Goal: Task Accomplishment & Management: Use online tool/utility

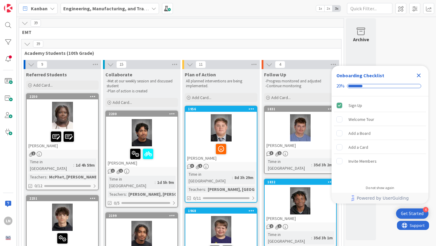
click at [419, 74] on icon "Close Checklist" at bounding box center [418, 75] width 7 height 7
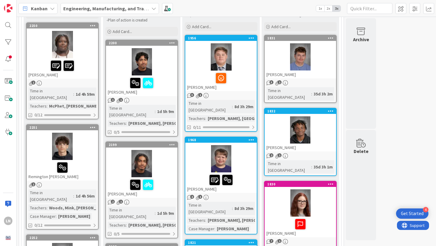
scroll to position [70, 0]
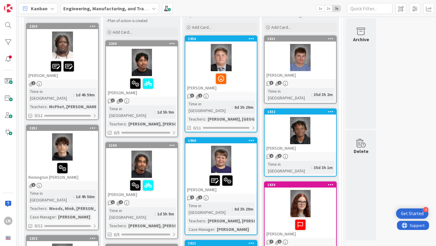
click at [77, 147] on div at bounding box center [62, 146] width 71 height 27
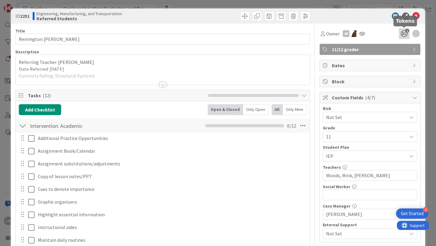
click at [402, 32] on icon "1" at bounding box center [404, 33] width 11 height 11
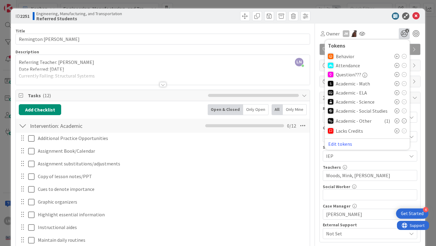
click at [398, 121] on icon at bounding box center [397, 120] width 5 height 5
click at [382, 29] on div "Owner JM 2 Tokens Behavior Attendance Question??? Academic - Math Academic - EL…" at bounding box center [370, 33] width 101 height 11
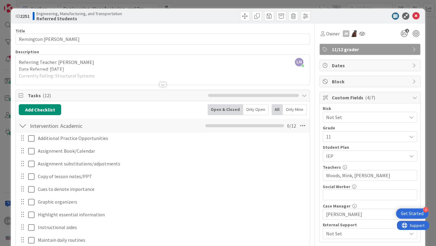
click at [164, 84] on div at bounding box center [163, 84] width 7 height 5
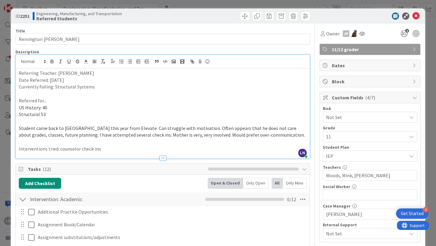
click at [123, 85] on p "Currently Failing: Structural Systems" at bounding box center [163, 86] width 288 height 7
click at [417, 17] on icon at bounding box center [415, 15] width 7 height 7
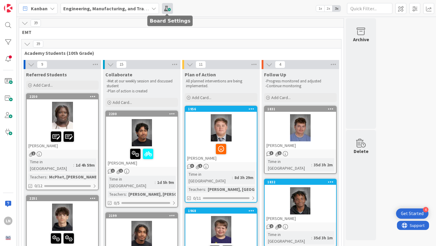
click at [165, 10] on span at bounding box center [167, 8] width 11 height 11
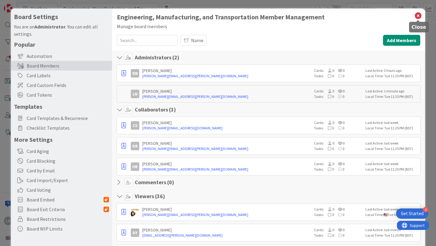
click at [416, 17] on icon at bounding box center [418, 16] width 8 height 8
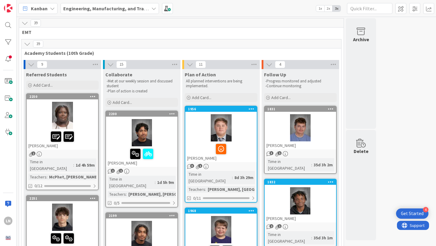
click at [238, 33] on span "EMT" at bounding box center [179, 32] width 314 height 6
